Goal: Task Accomplishment & Management: Use online tool/utility

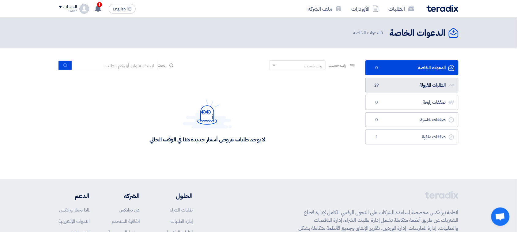
click at [415, 90] on link "الطلبات المقبولة الطلبات المقبولة 29" at bounding box center [412, 85] width 93 height 15
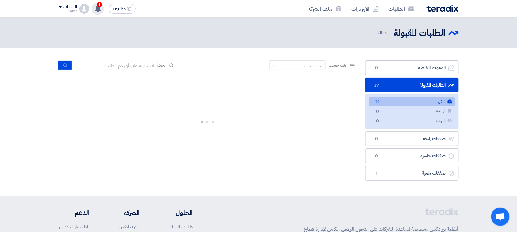
click at [93, 9] on div "1 تم مشاهدة العرض المقدم للطلب "قطع غيار " من قبل العميل 1 days ago تم نشر طلب …" at bounding box center [98, 9] width 12 height 12
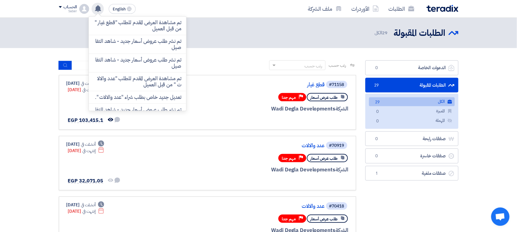
click at [95, 9] on icon at bounding box center [98, 8] width 7 height 7
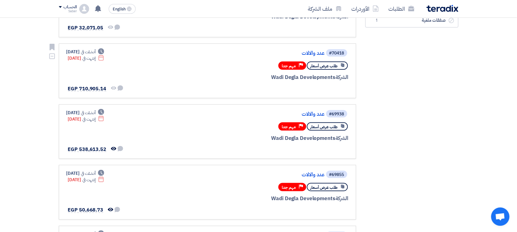
scroll to position [192, 0]
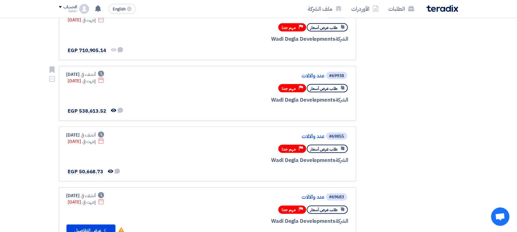
click at [310, 71] on div "#69938 عدد والالات" at bounding box center [274, 75] width 147 height 9
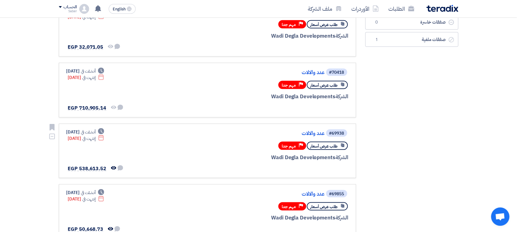
scroll to position [153, 0]
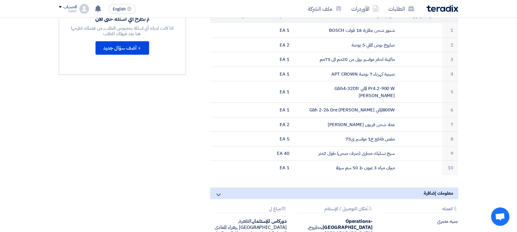
scroll to position [230, 0]
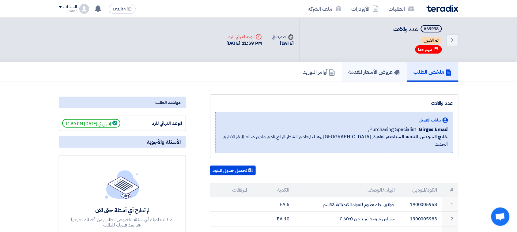
click at [383, 74] on h5 "عروض الأسعار المقدمة" at bounding box center [375, 71] width 52 height 7
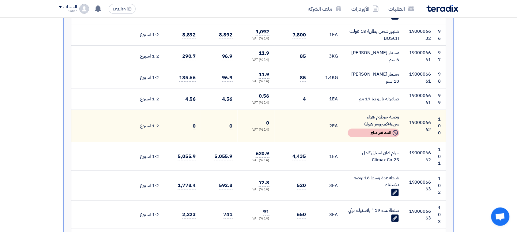
scroll to position [2692, 0]
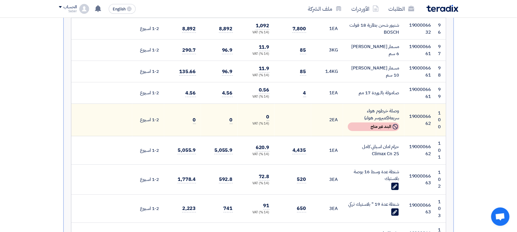
click at [318, 114] on td "2 EA" at bounding box center [327, 120] width 32 height 32
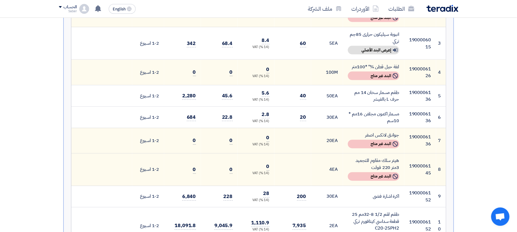
scroll to position [0, 0]
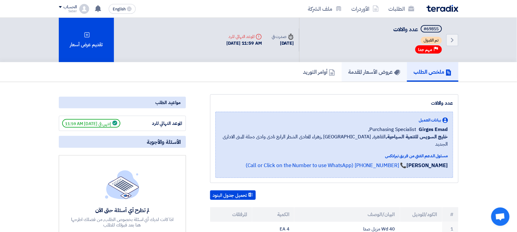
click at [359, 68] on h5 "عروض الأسعار المقدمة" at bounding box center [375, 71] width 52 height 7
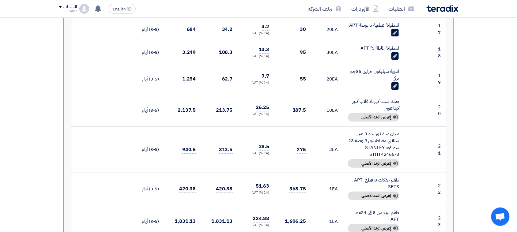
scroll to position [651, 0]
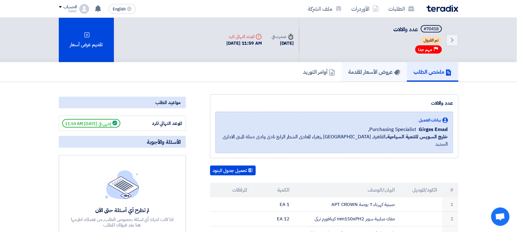
click at [360, 66] on link "عروض الأسعار المقدمة" at bounding box center [374, 72] width 65 height 20
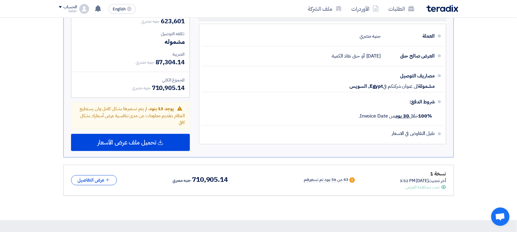
scroll to position [1752, 0]
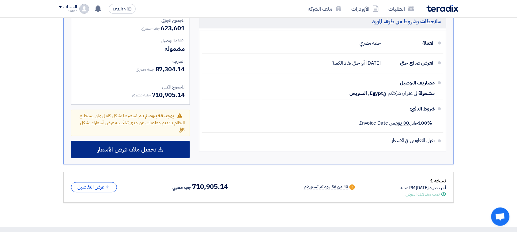
click at [166, 141] on div "تحميل ملف عرض الأسعار" at bounding box center [130, 149] width 119 height 17
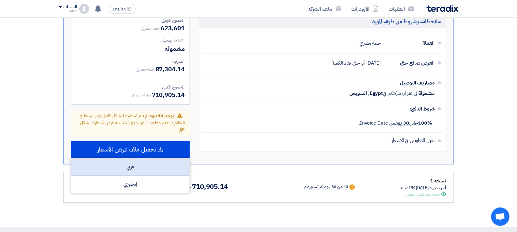
click at [170, 158] on div "عربي" at bounding box center [130, 166] width 118 height 17
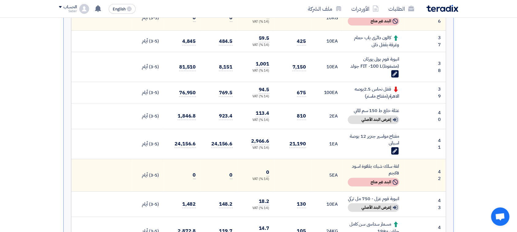
scroll to position [0, 0]
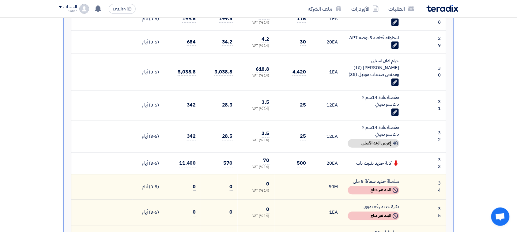
scroll to position [1795, 0]
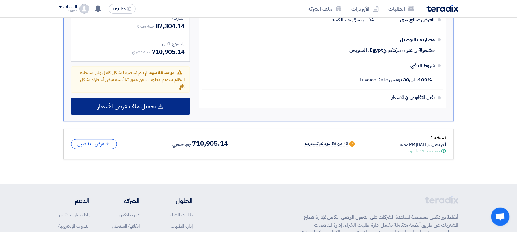
click at [175, 98] on div "تحميل ملف عرض الأسعار" at bounding box center [130, 106] width 119 height 17
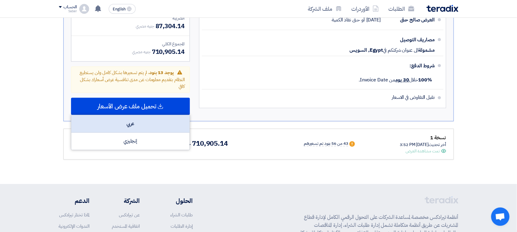
click at [180, 115] on div "عربي" at bounding box center [130, 123] width 118 height 17
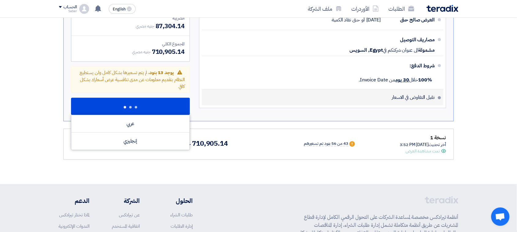
click at [374, 90] on li "نقبل التفاوض في الاسعار" at bounding box center [323, 98] width 242 height 16
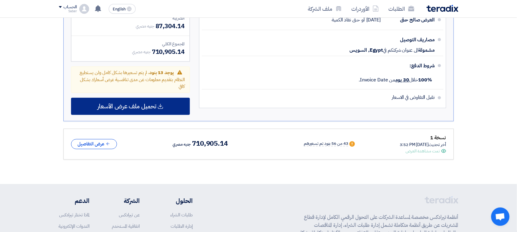
click at [173, 98] on div "تحميل ملف عرض الأسعار" at bounding box center [130, 106] width 119 height 17
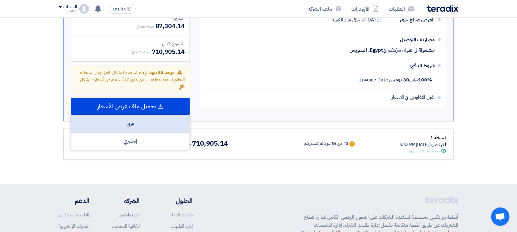
click at [172, 115] on div "عربي" at bounding box center [130, 123] width 118 height 17
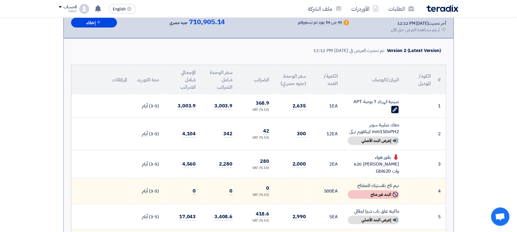
scroll to position [0, 0]
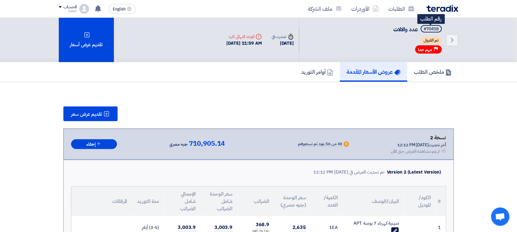
click at [433, 27] on div "#70418" at bounding box center [431, 29] width 15 height 4
copy div "70418"
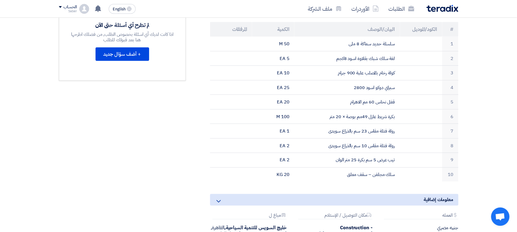
scroll to position [192, 0]
